Goal: Navigation & Orientation: Go to known website

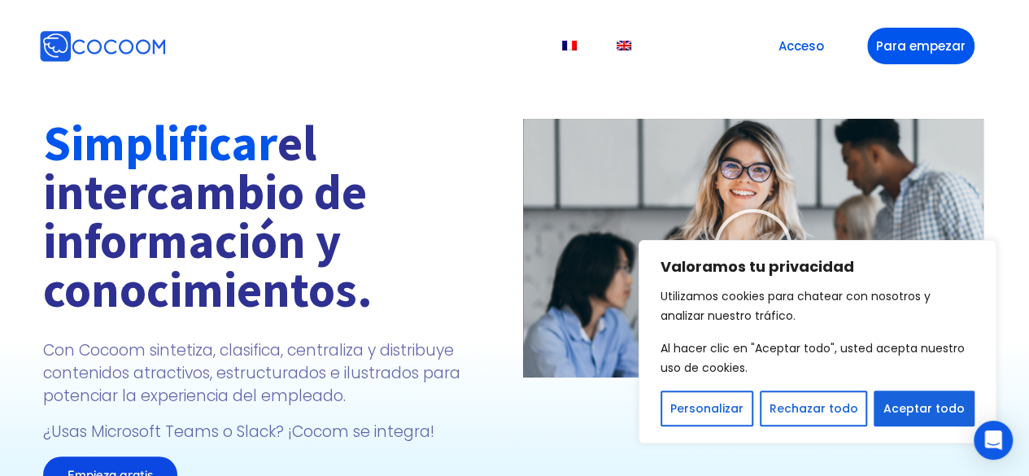
click at [502, 111] on div "Simplificar el intercambio de información y conocimientos. Con Cocoom sintetiza…" at bounding box center [275, 306] width 480 height 390
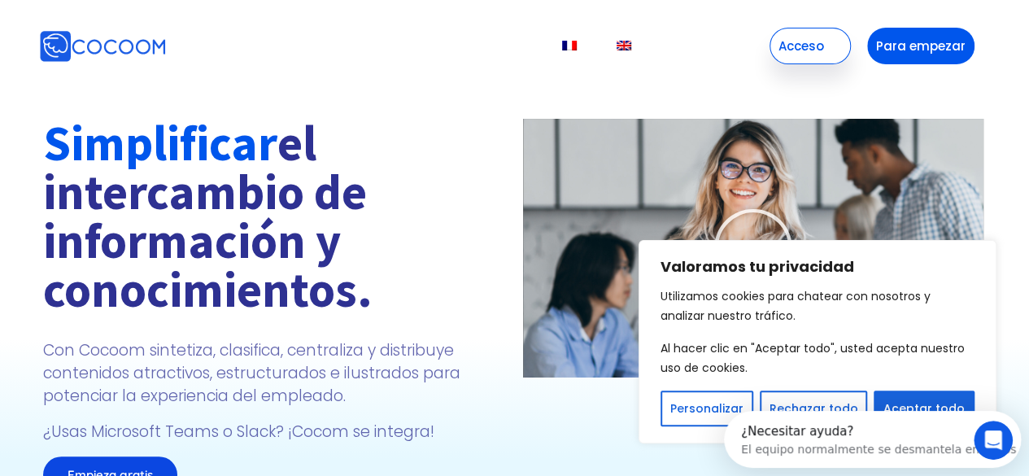
click at [804, 54] on font "Acceso" at bounding box center [801, 45] width 46 height 17
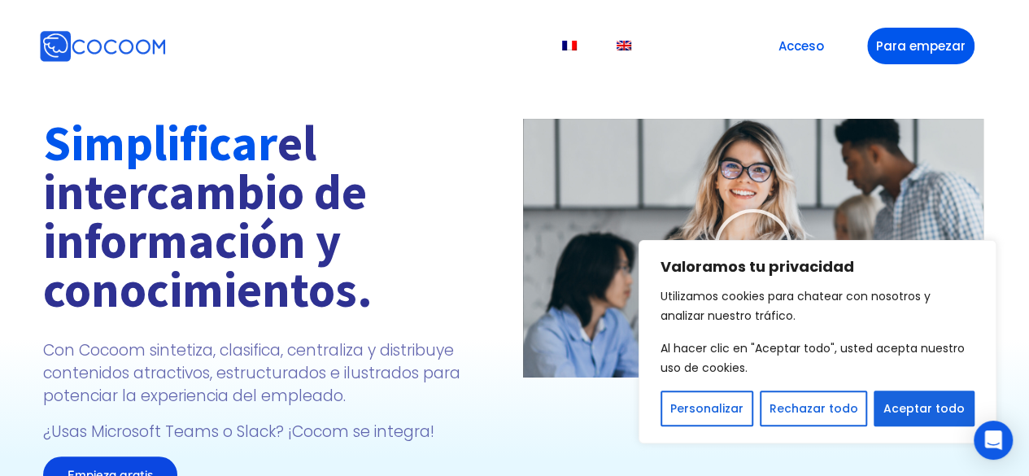
click at [587, 88] on div "Simplificar el intercambio de información y conocimientos. Con Cocoom sintetiza…" at bounding box center [514, 280] width 1029 height 462
click at [782, 409] on font "Rechazar todo" at bounding box center [813, 408] width 89 height 16
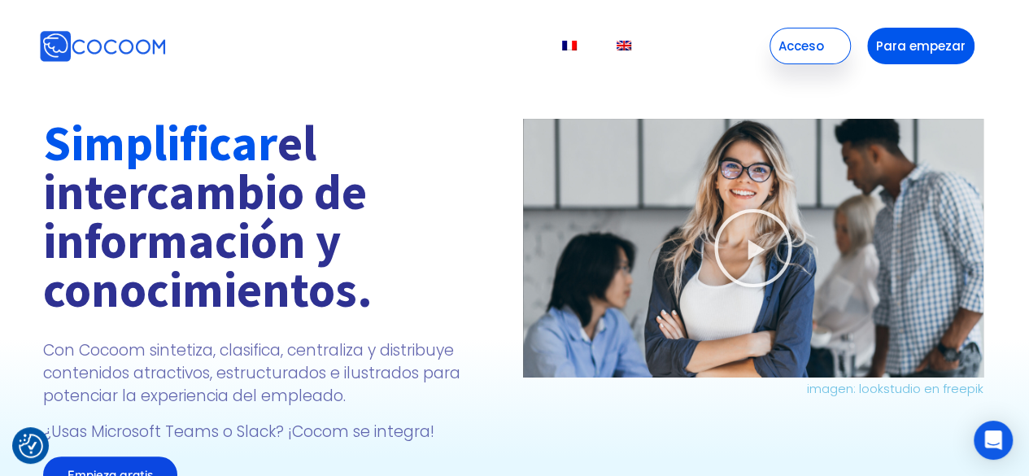
click at [829, 38] on link "Acceso" at bounding box center [809, 46] width 81 height 37
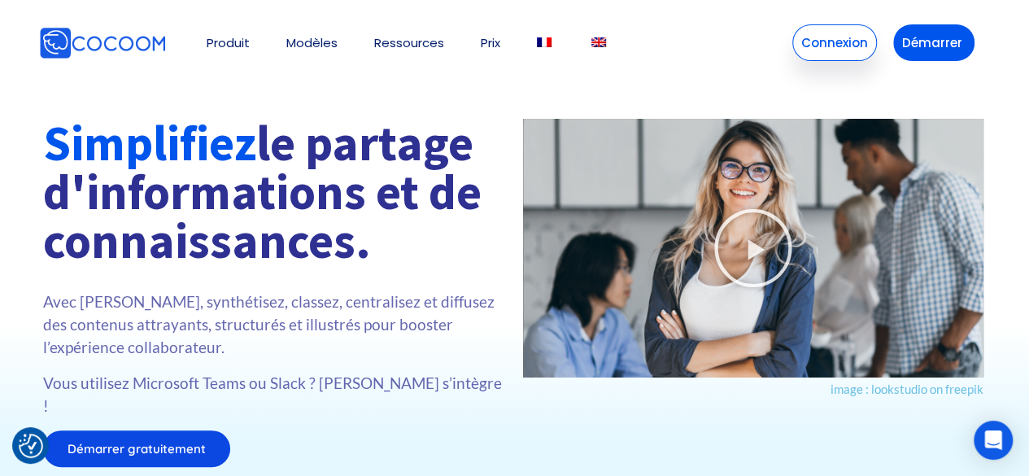
click at [818, 40] on link "Connexion" at bounding box center [834, 42] width 85 height 37
